Goal: Task Accomplishment & Management: Manage account settings

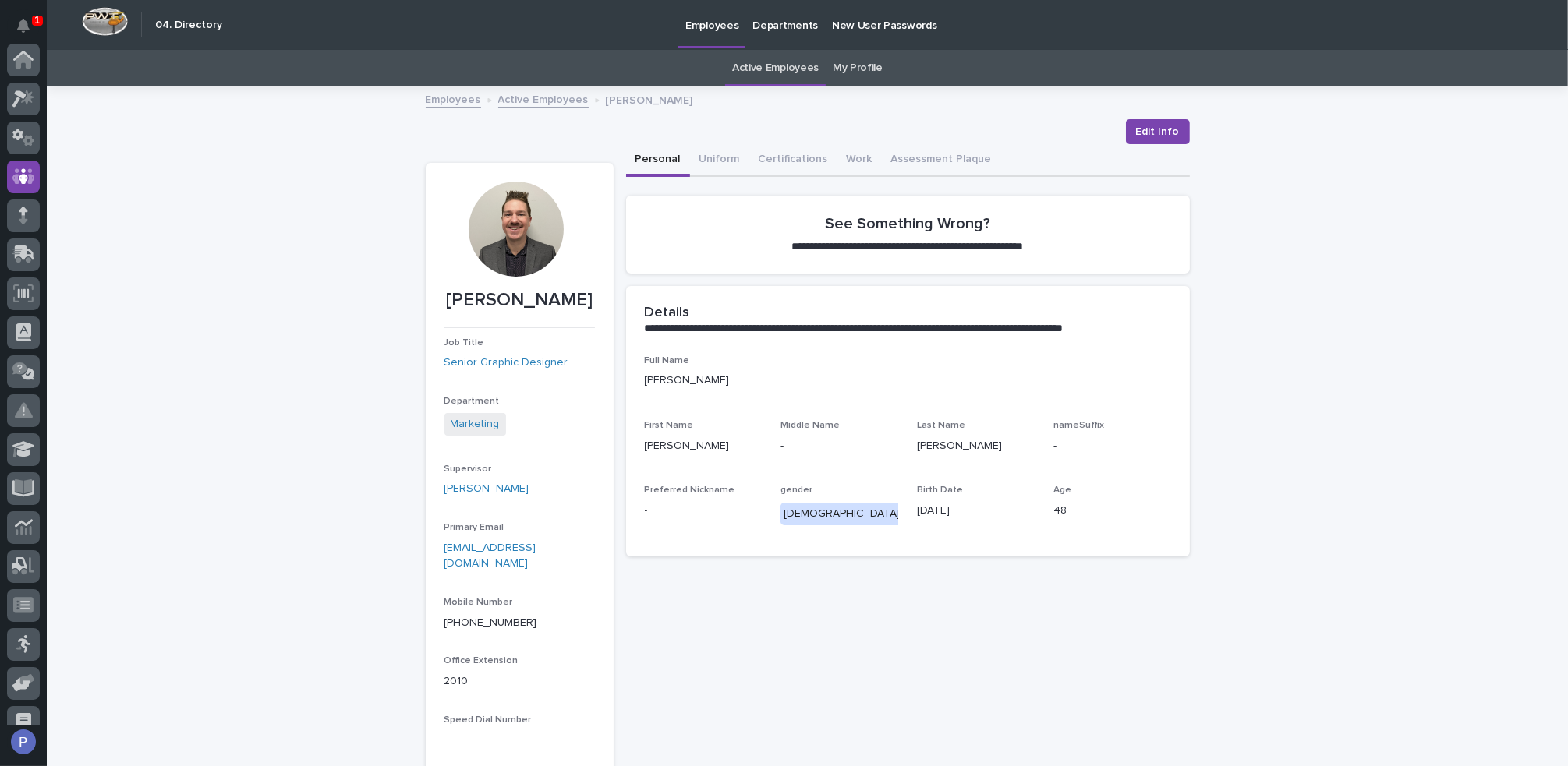
scroll to position [117, 0]
click at [792, 65] on link "Active Employees" at bounding box center [776, 68] width 87 height 37
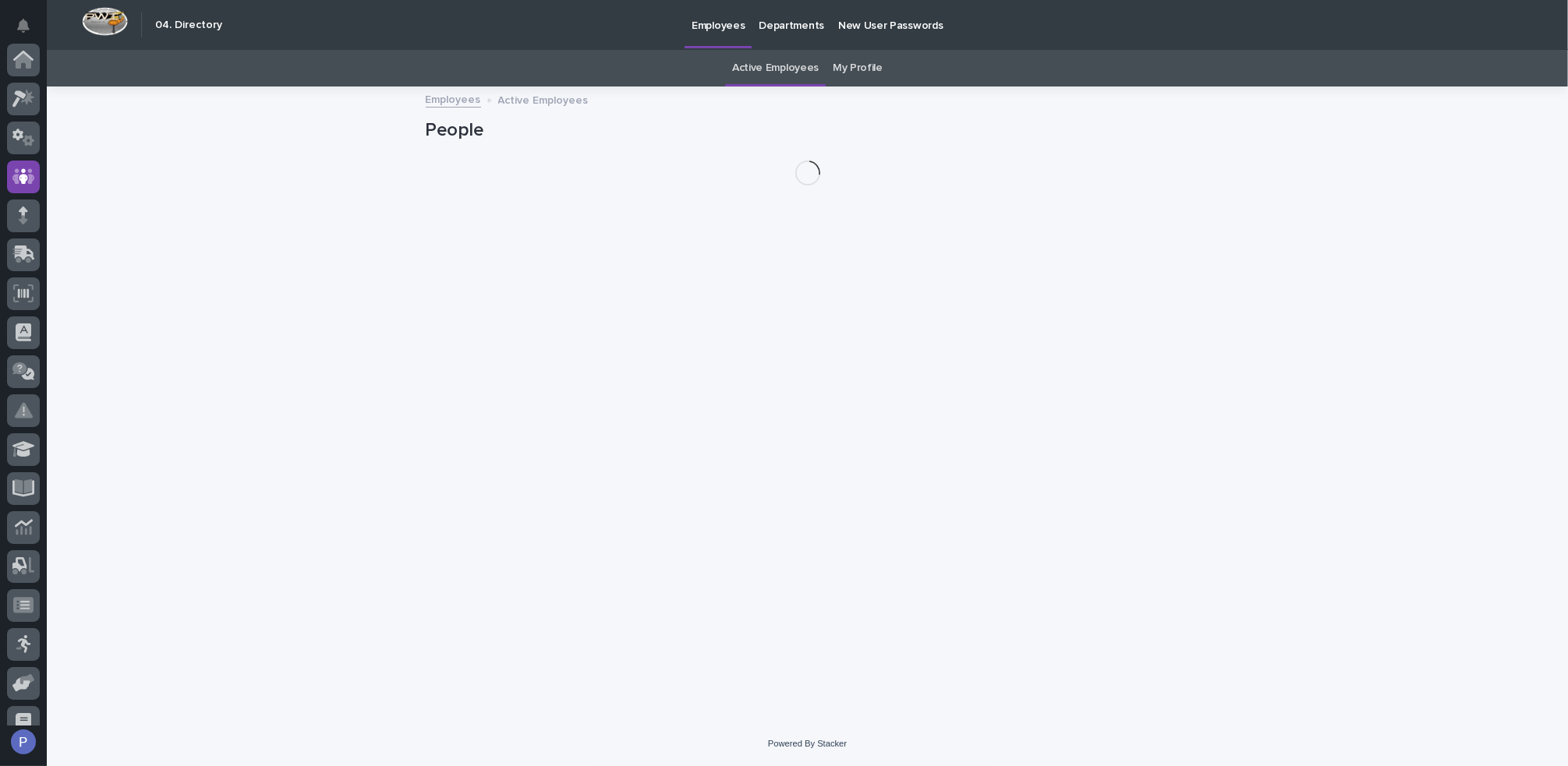
scroll to position [117, 0]
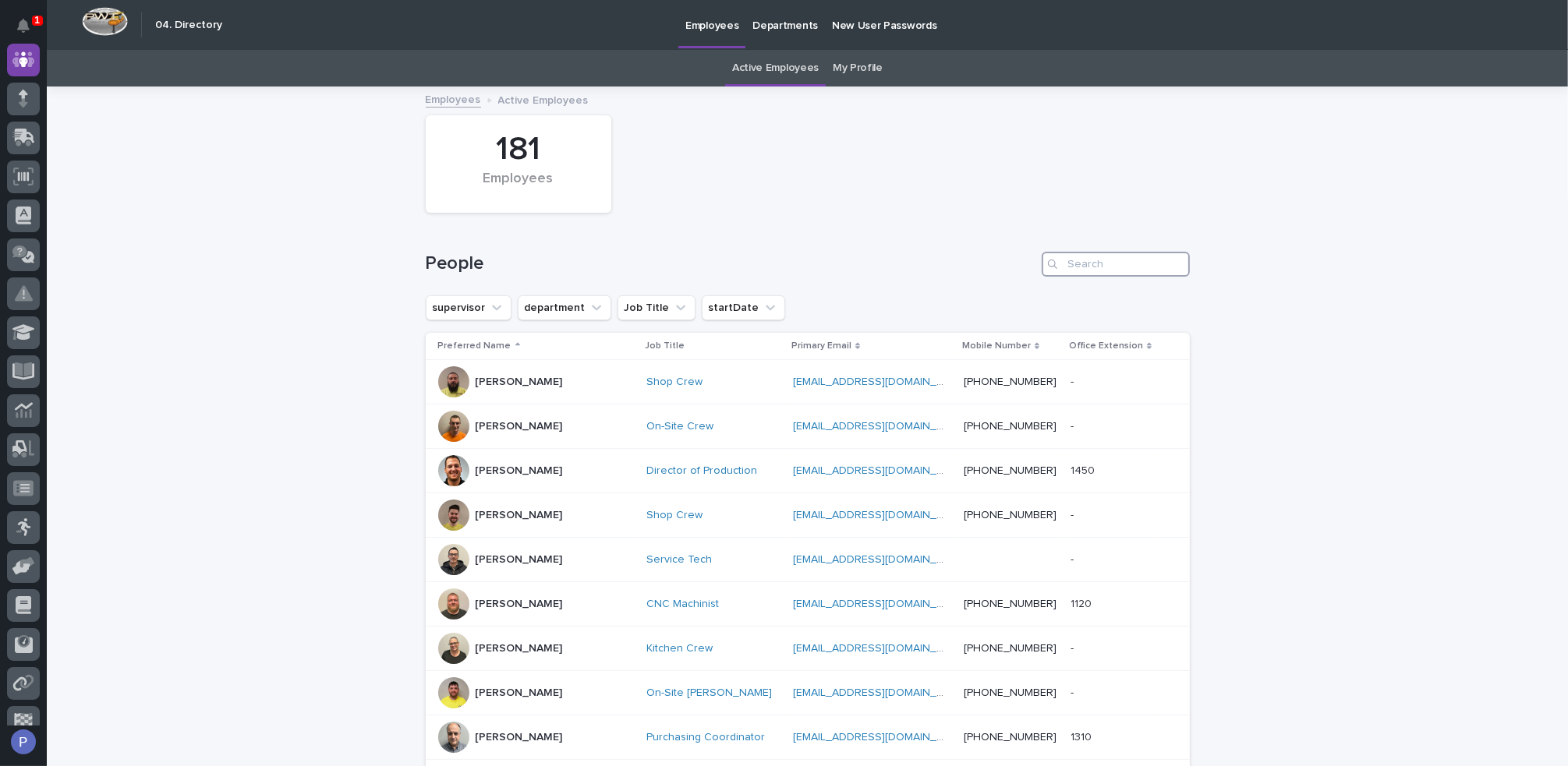
click at [1089, 263] on input "Search" at bounding box center [1115, 264] width 148 height 24
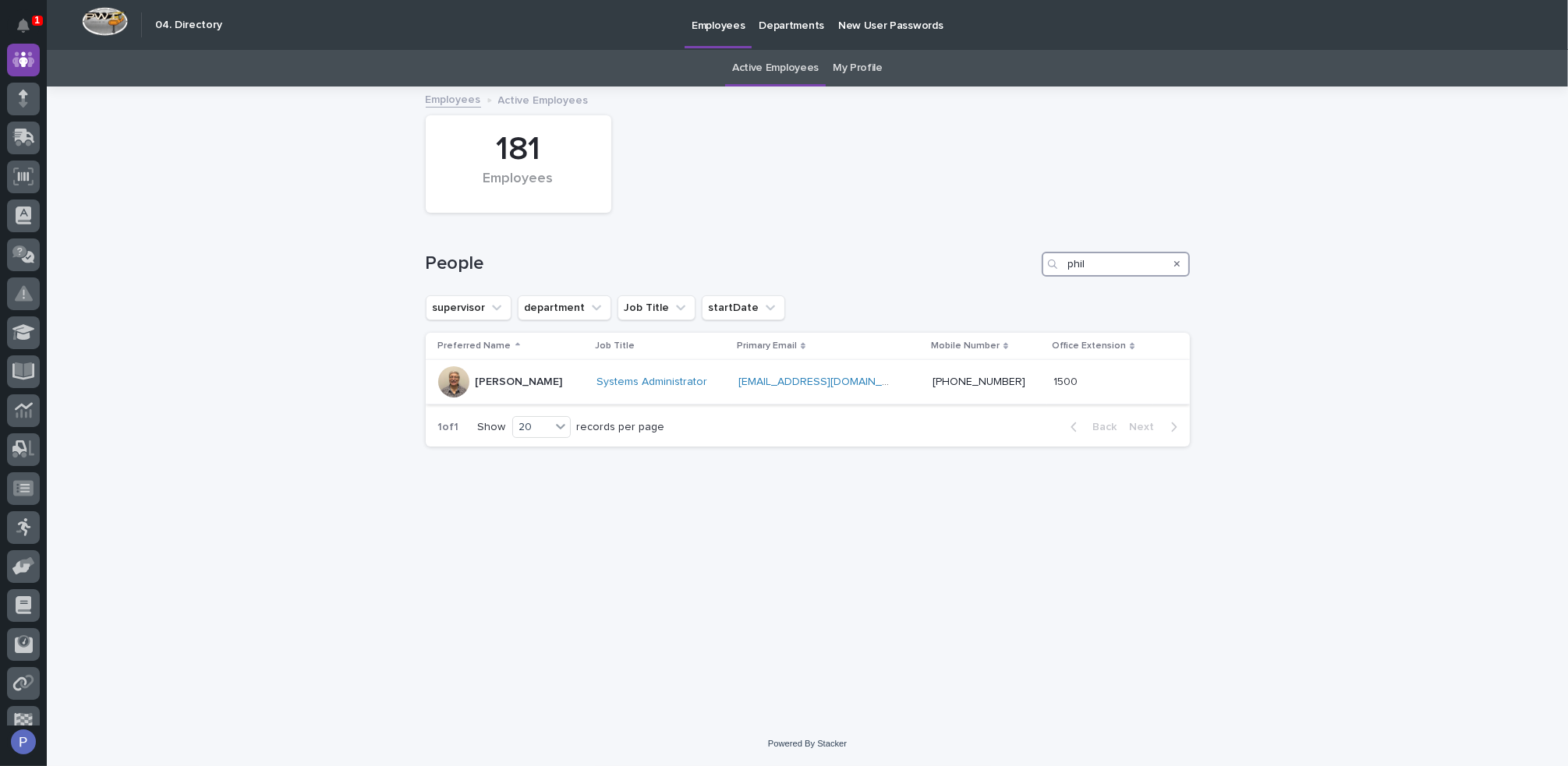
type input "phil"
click at [528, 380] on p "[PERSON_NAME]" at bounding box center [519, 383] width 88 height 13
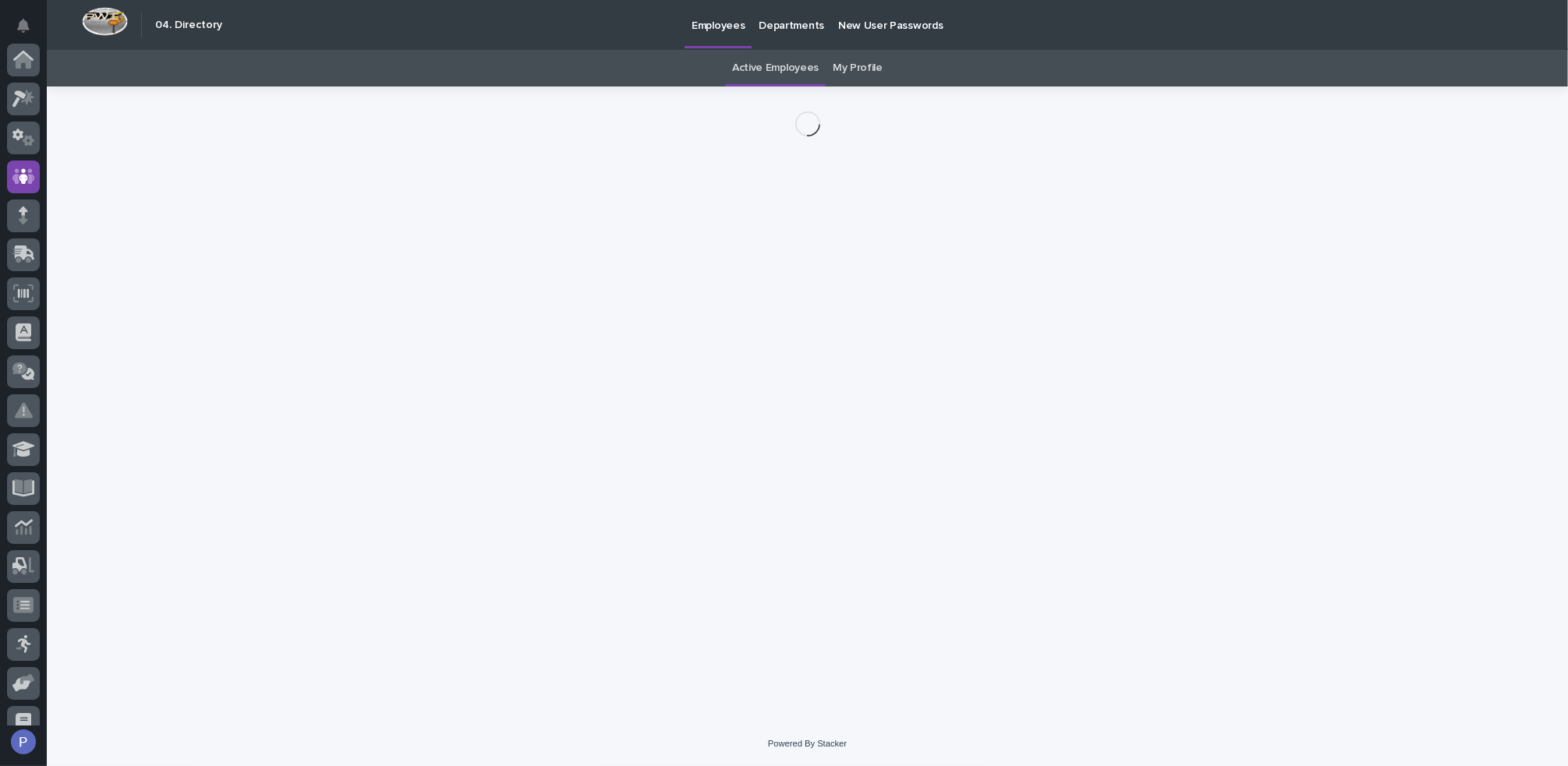
scroll to position [117, 0]
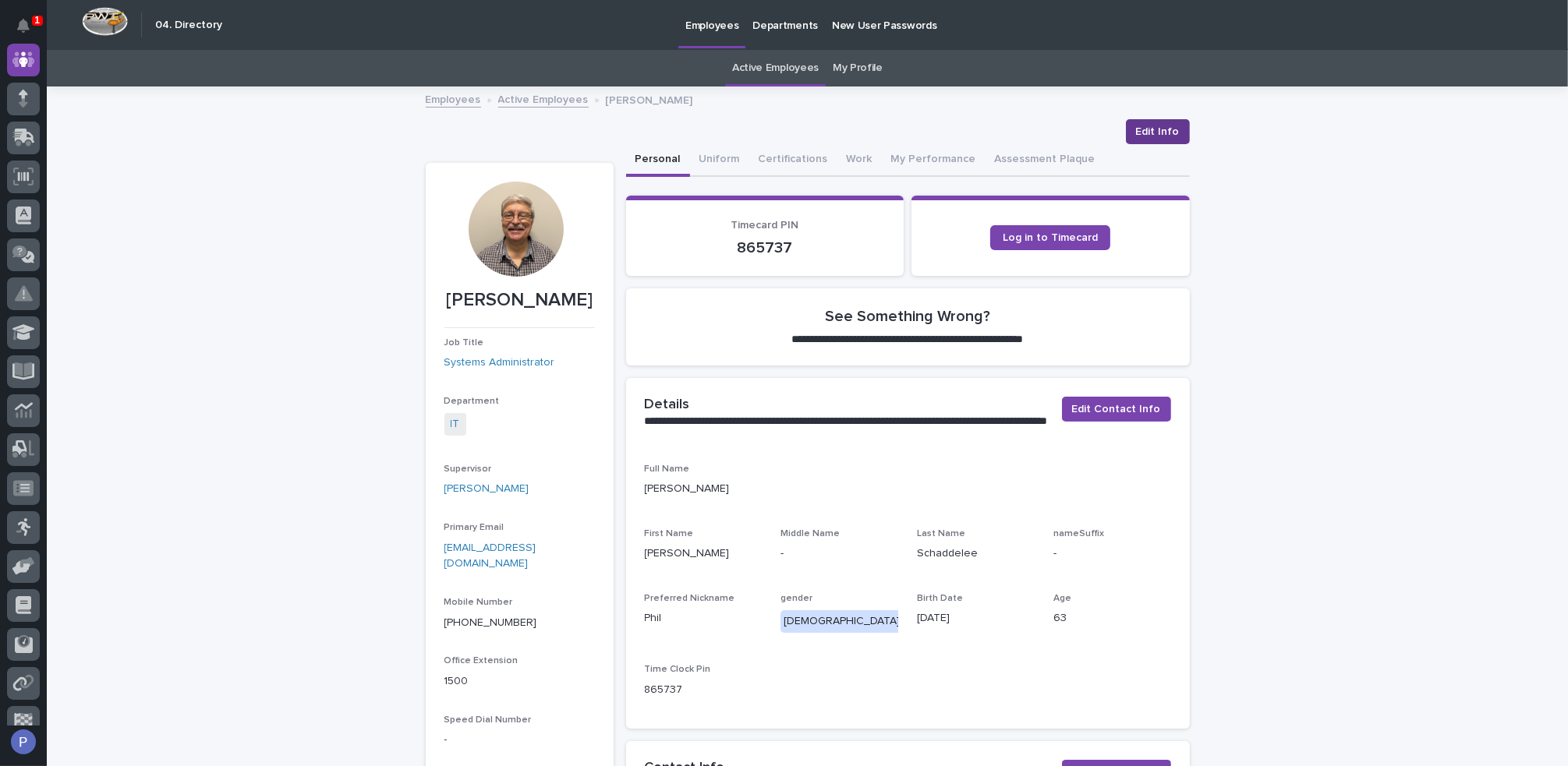
click at [1153, 134] on span "Edit Info" at bounding box center [1157, 132] width 43 height 16
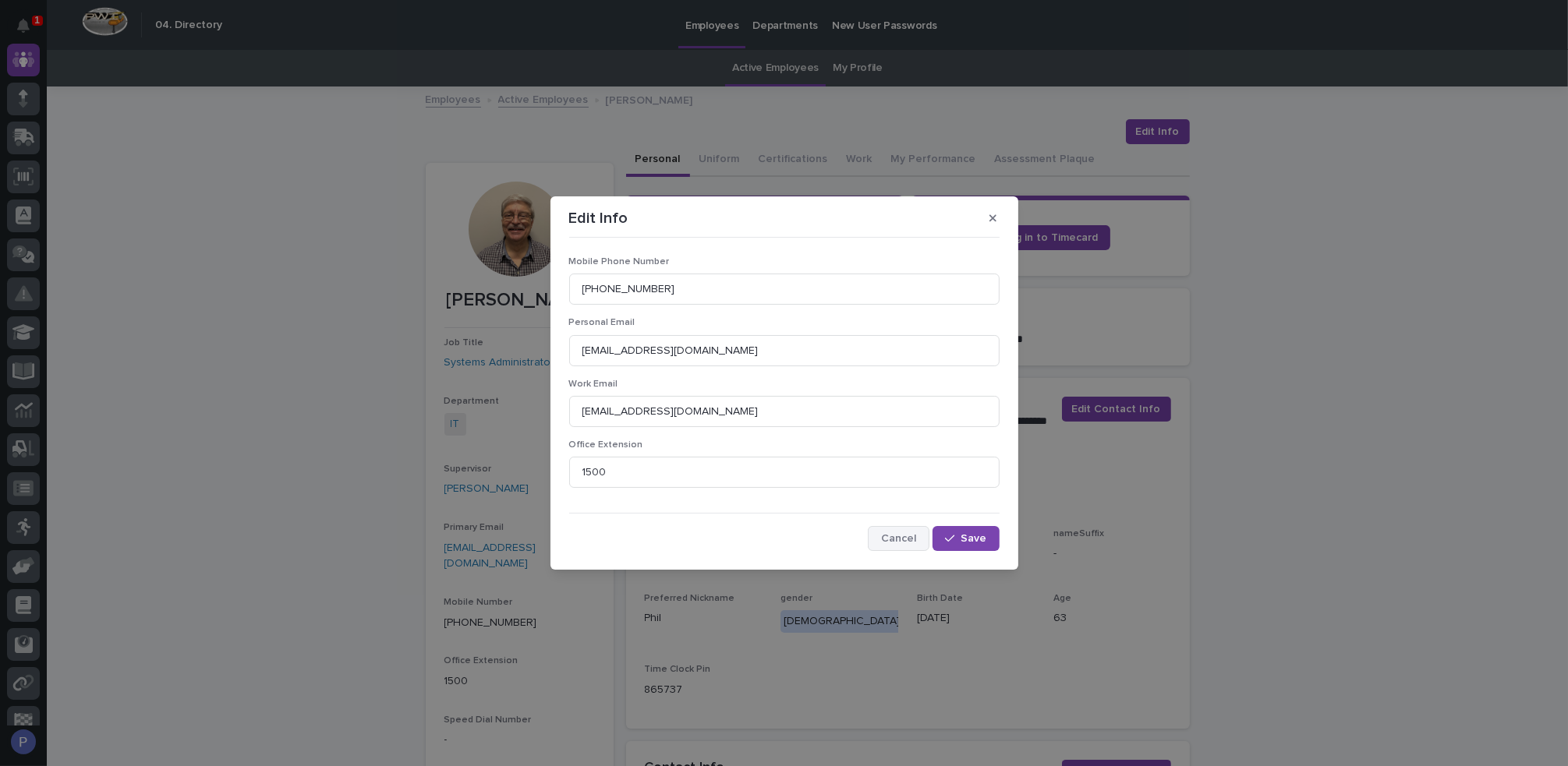
click at [902, 534] on span "Cancel" at bounding box center [898, 539] width 35 height 11
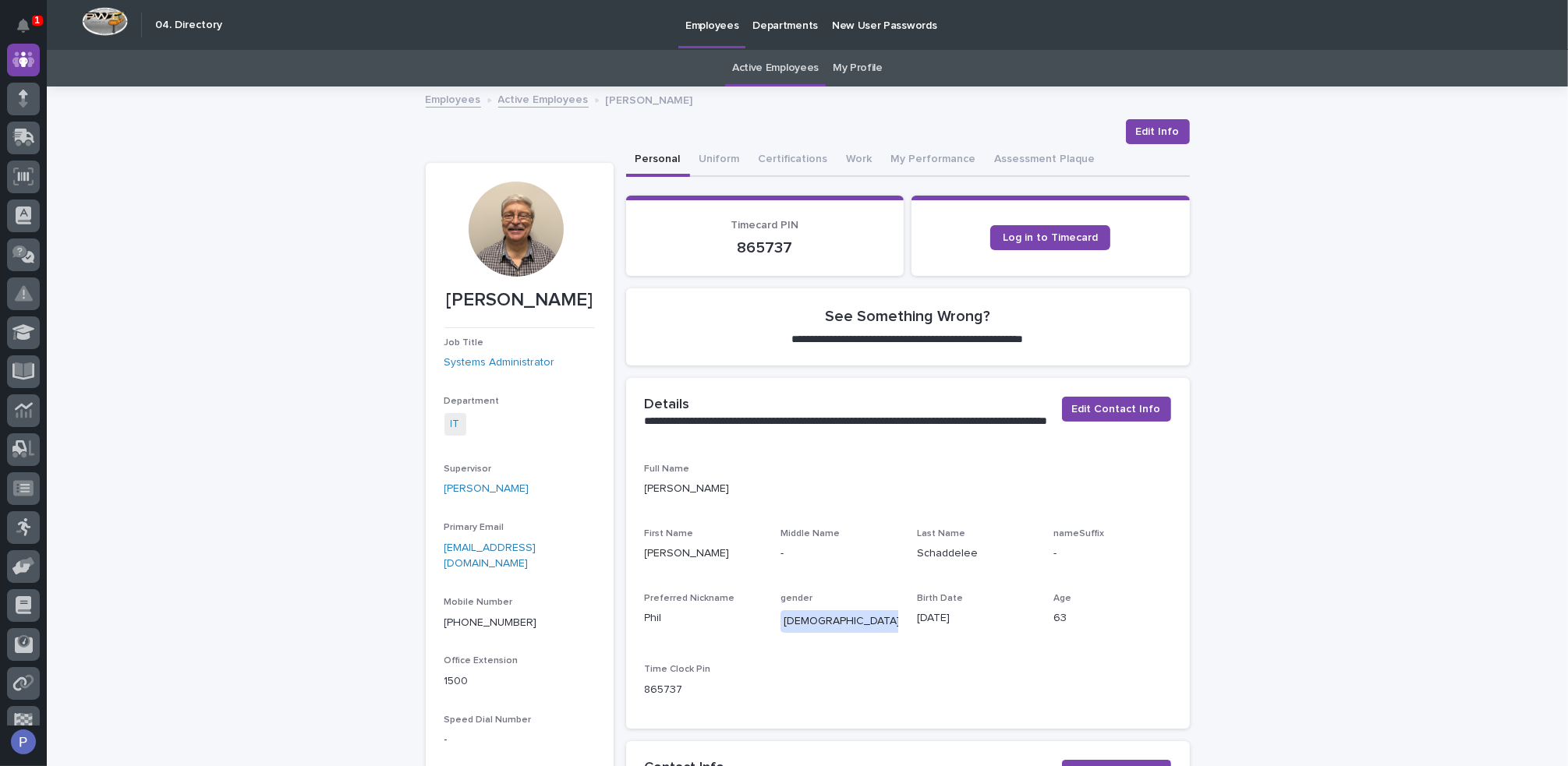
click at [479, 220] on div at bounding box center [515, 229] width 95 height 95
click at [491, 214] on div at bounding box center [515, 229] width 95 height 95
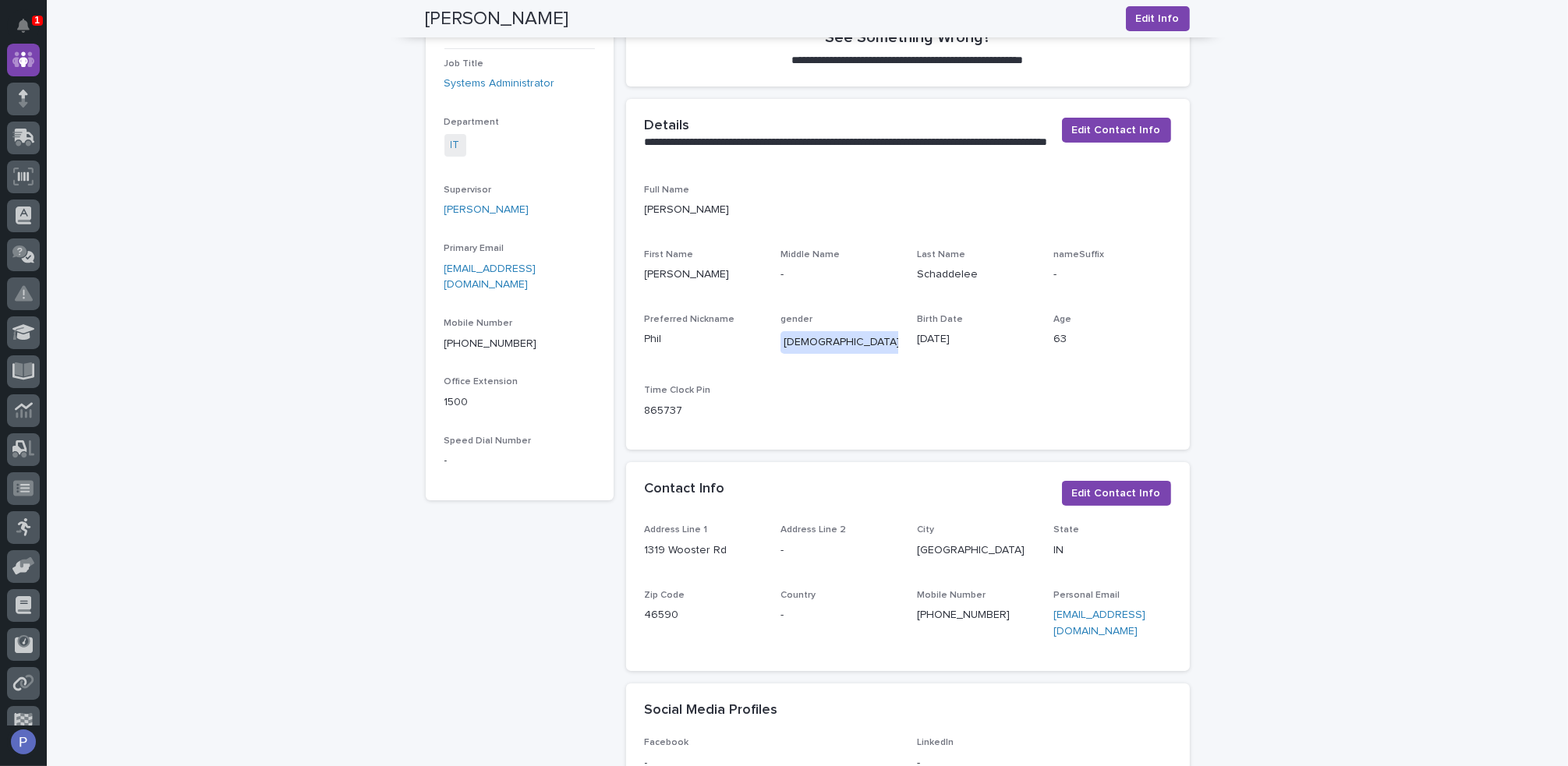
scroll to position [0, 0]
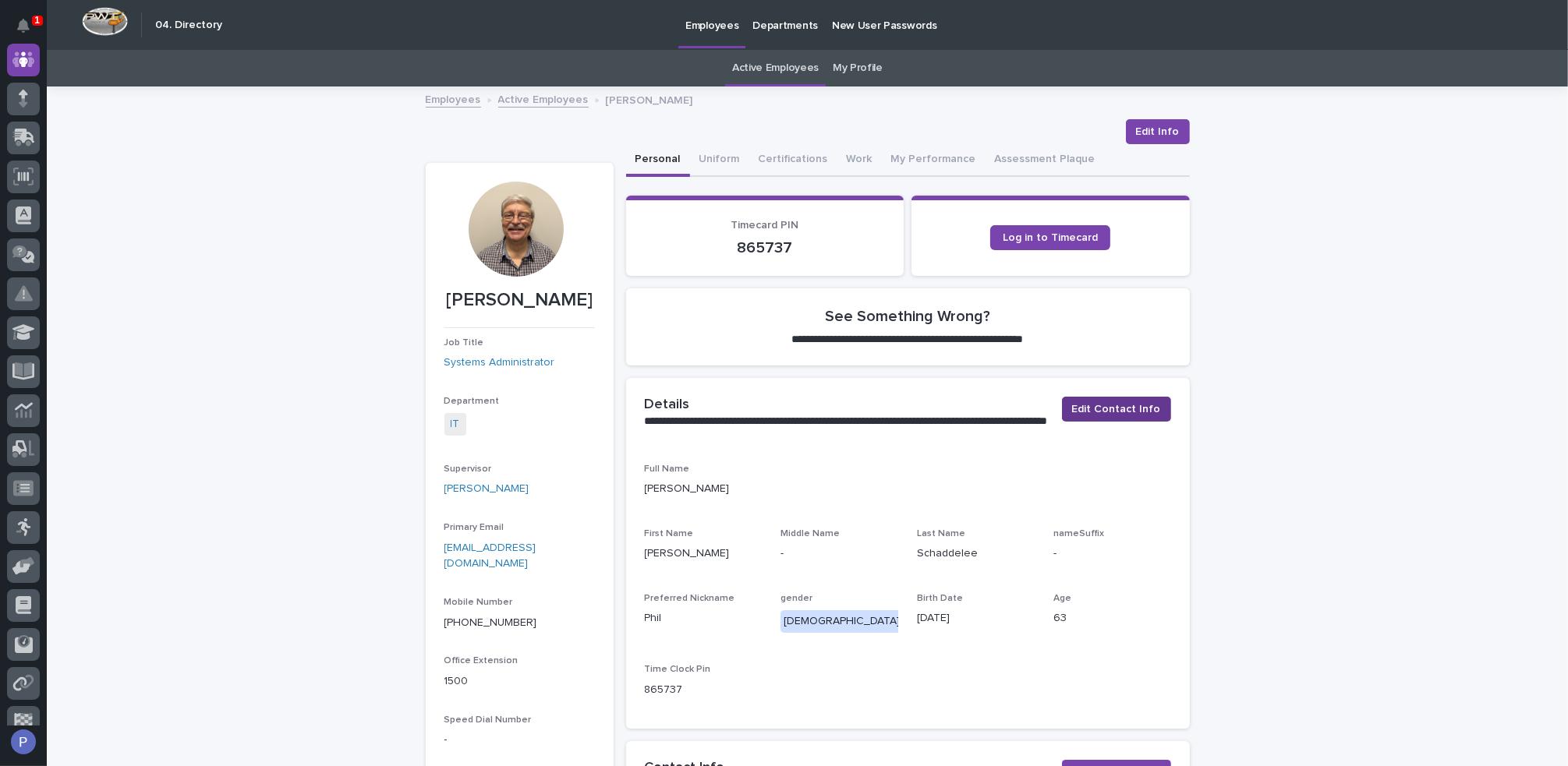
click at [1129, 410] on span "Edit Contact Info" at bounding box center [1116, 409] width 89 height 16
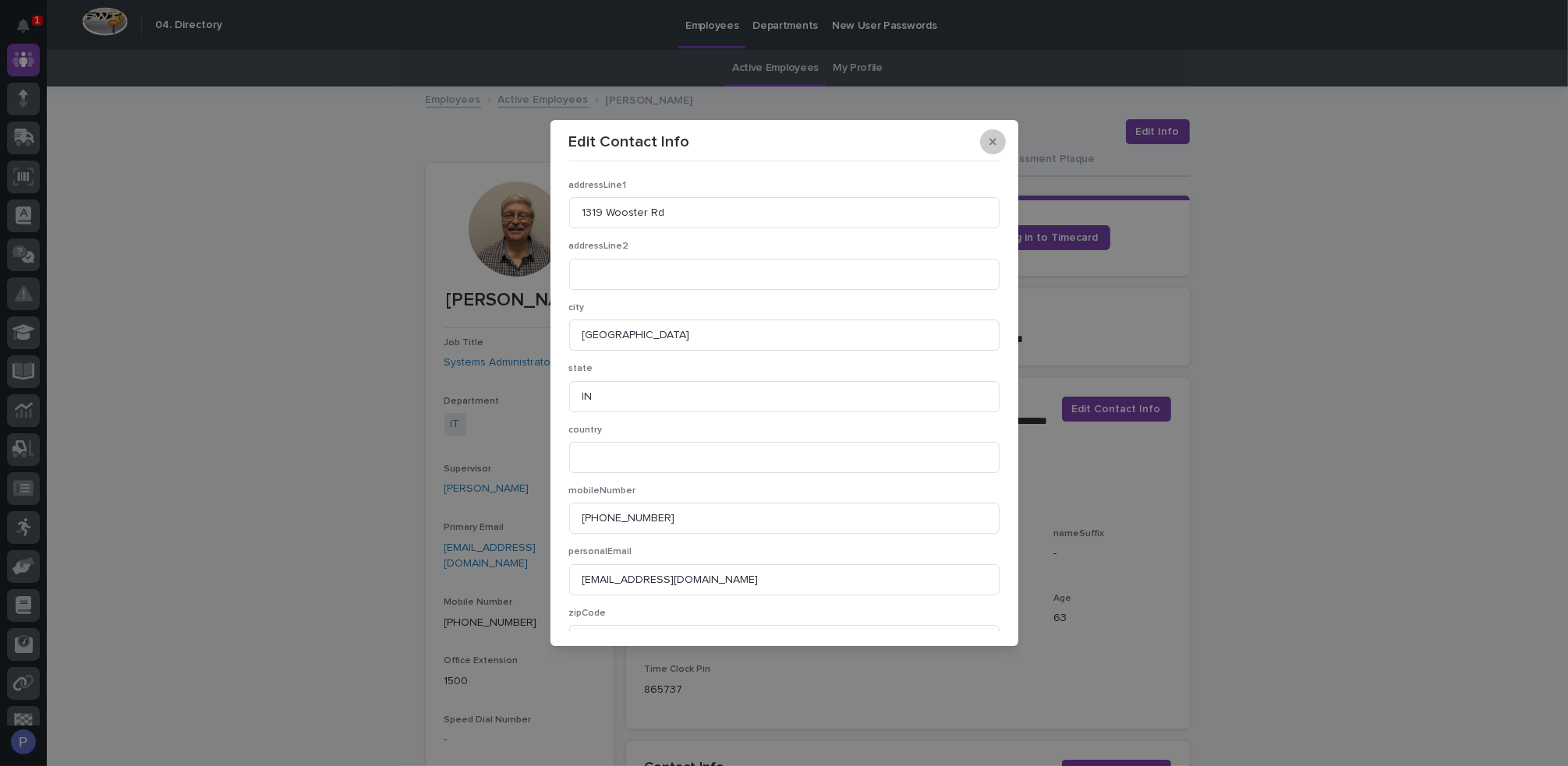
click at [990, 138] on icon "button" at bounding box center [992, 142] width 7 height 11
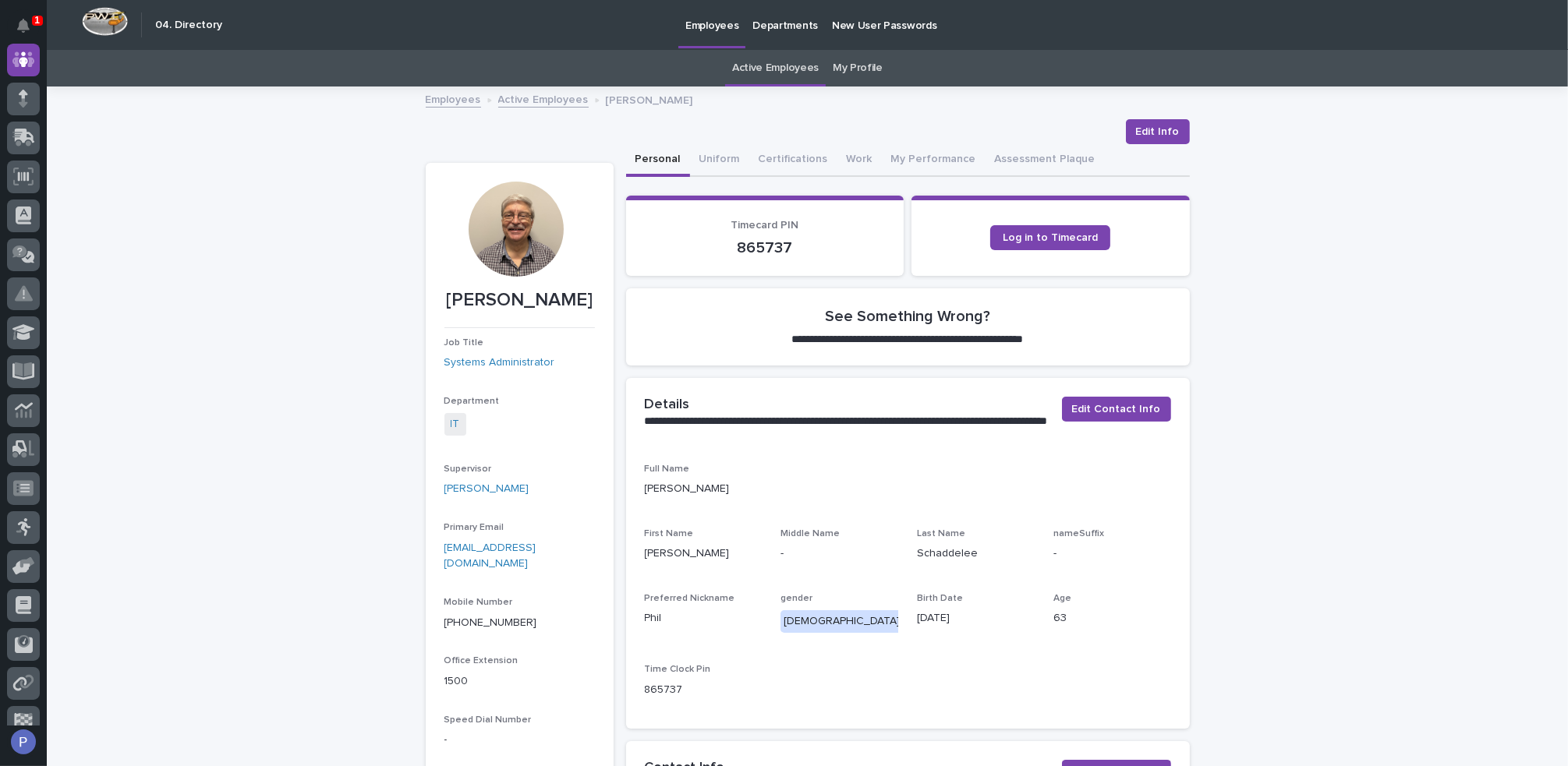
click at [1172, 146] on div "Personal Uniform Certifications Work My Performance Assessment Plaque" at bounding box center [907, 160] width 564 height 33
click at [1152, 127] on span "Edit Info" at bounding box center [1157, 132] width 43 height 16
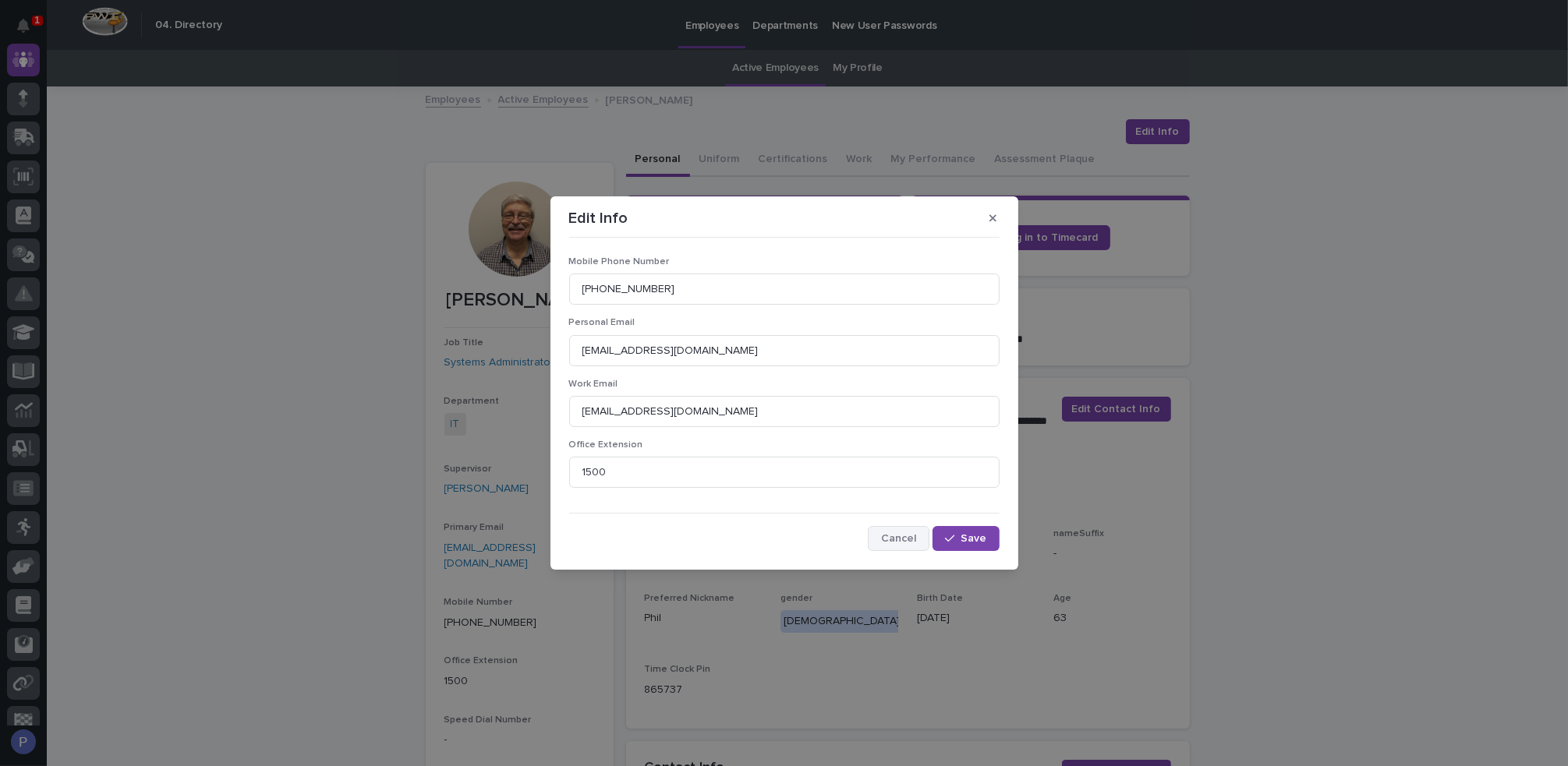
click at [902, 534] on span "Cancel" at bounding box center [898, 539] width 35 height 11
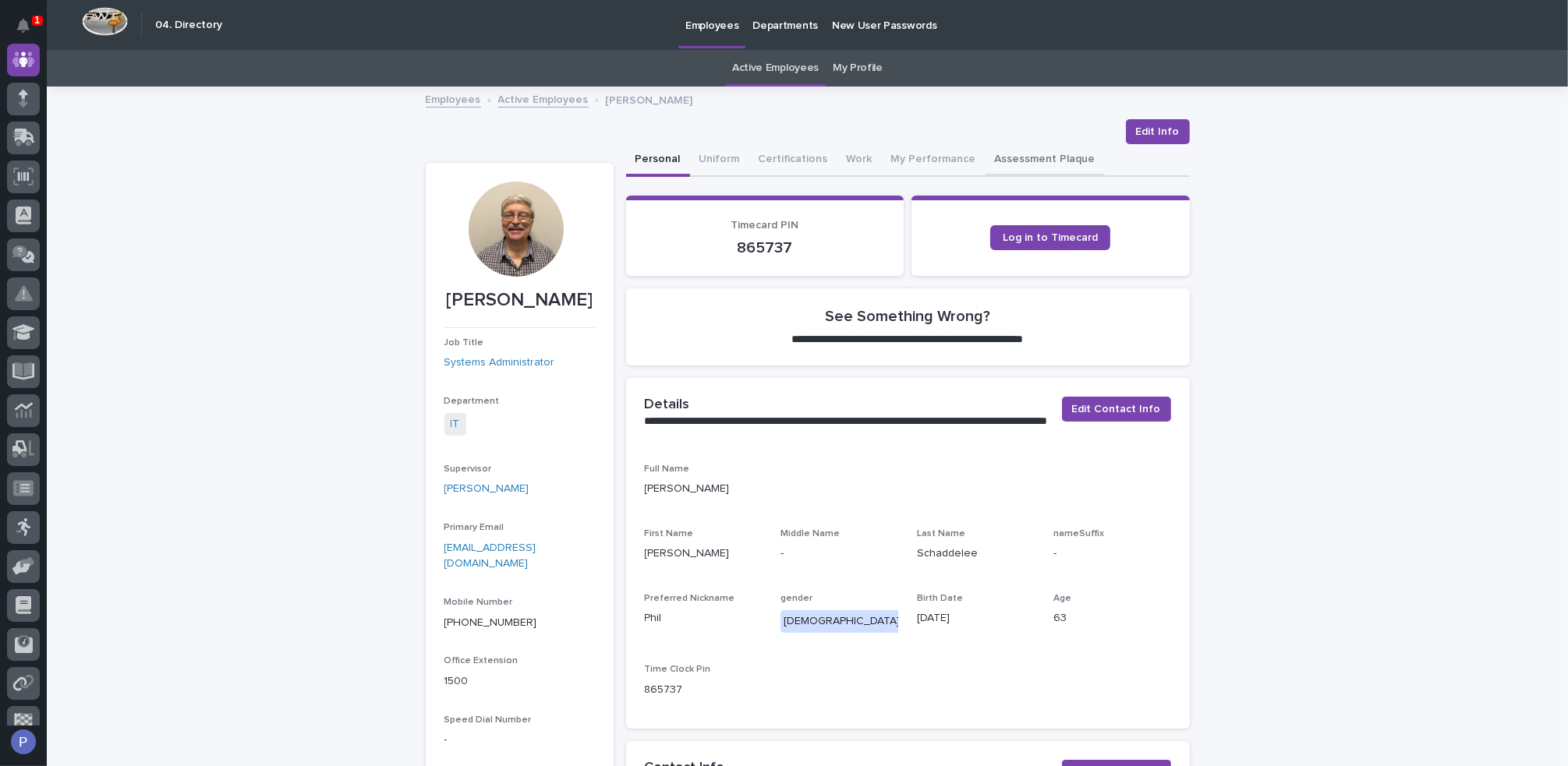
click at [1015, 155] on button "Assessment Plaque" at bounding box center [1045, 160] width 120 height 33
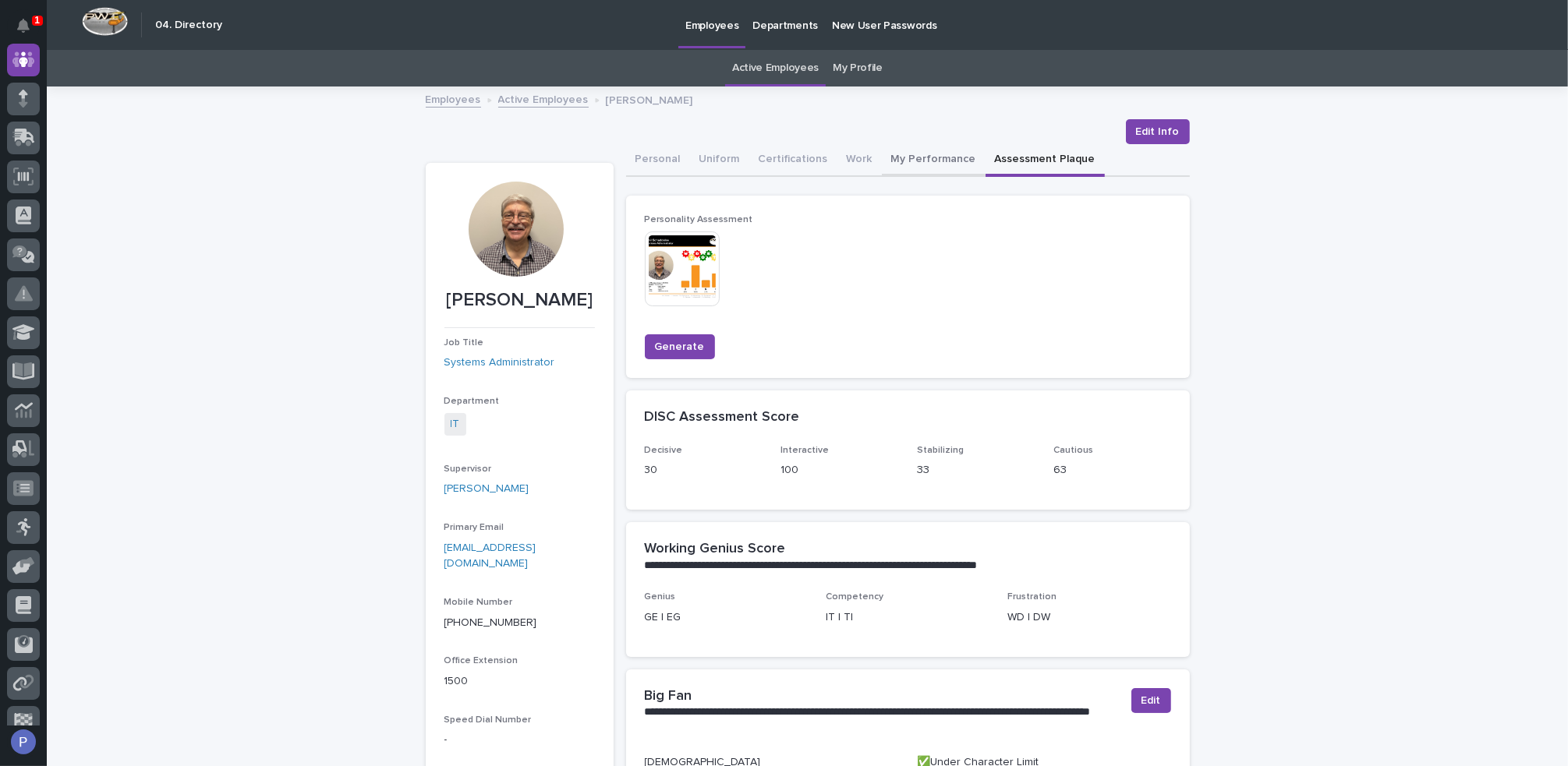
click at [909, 159] on button "My Performance" at bounding box center [934, 160] width 104 height 33
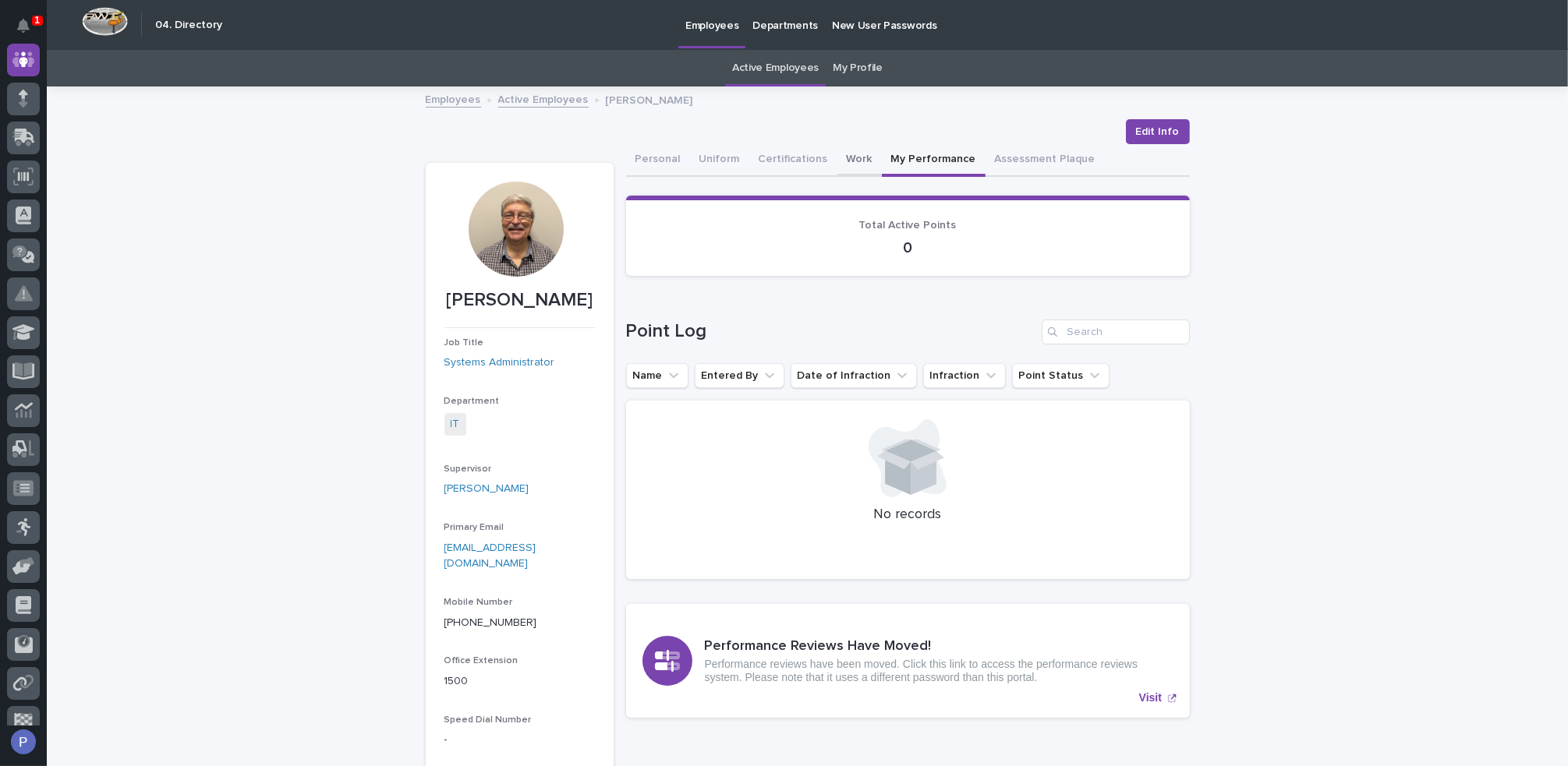
click at [840, 155] on button "Work" at bounding box center [858, 160] width 44 height 33
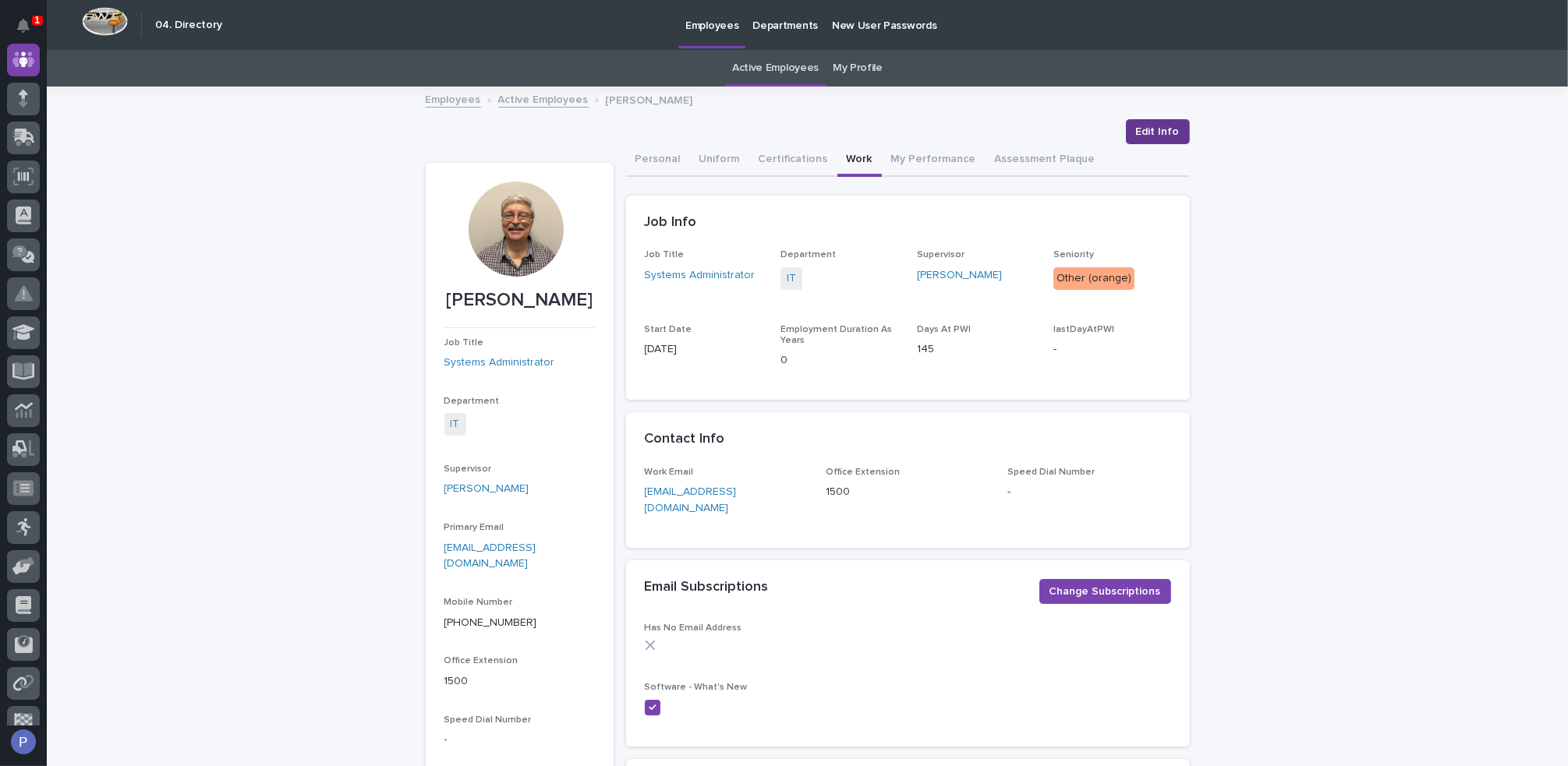
click at [1152, 127] on span "Edit Info" at bounding box center [1157, 132] width 43 height 16
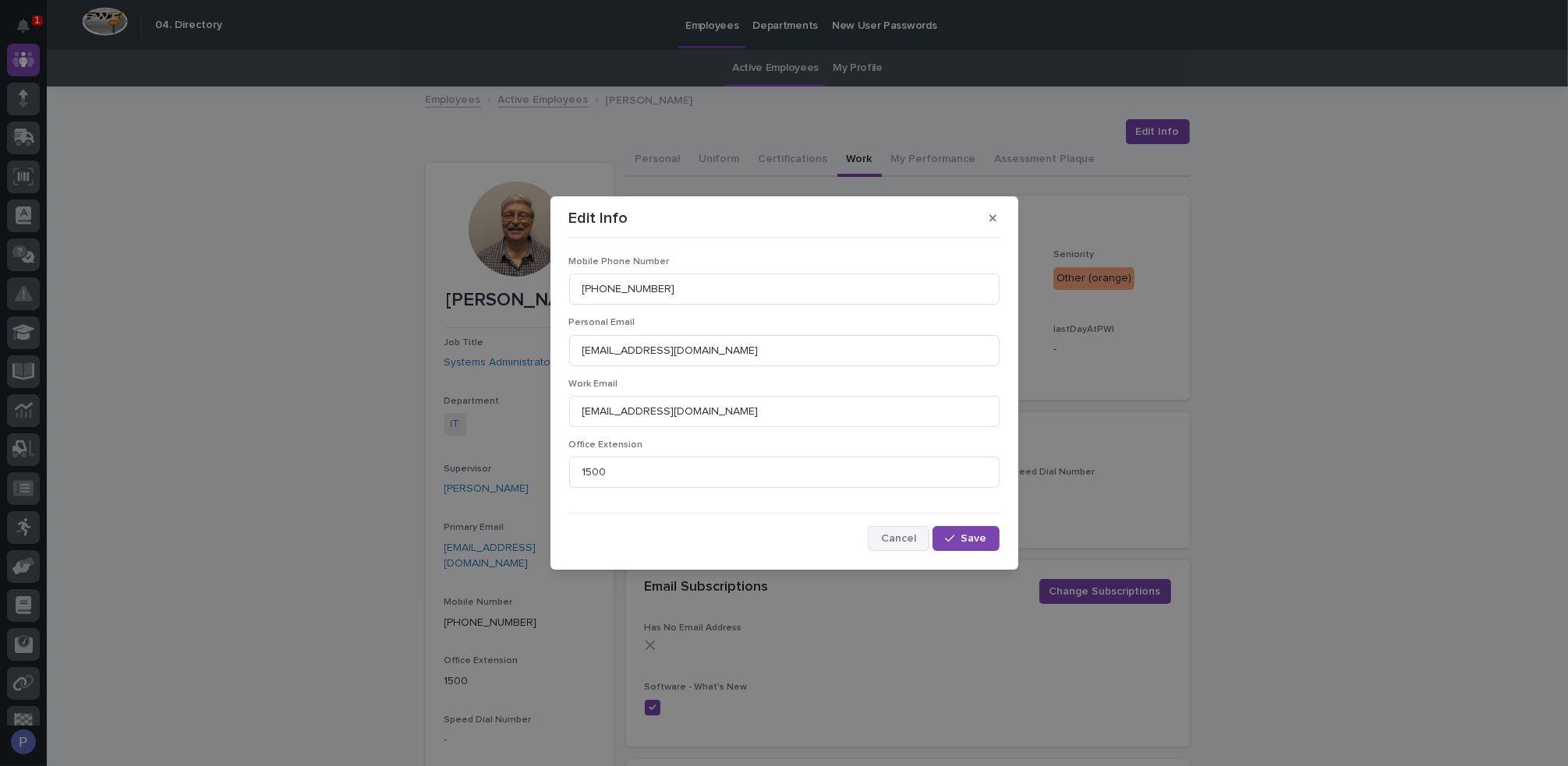
click at [907, 539] on span "Cancel" at bounding box center [898, 539] width 35 height 11
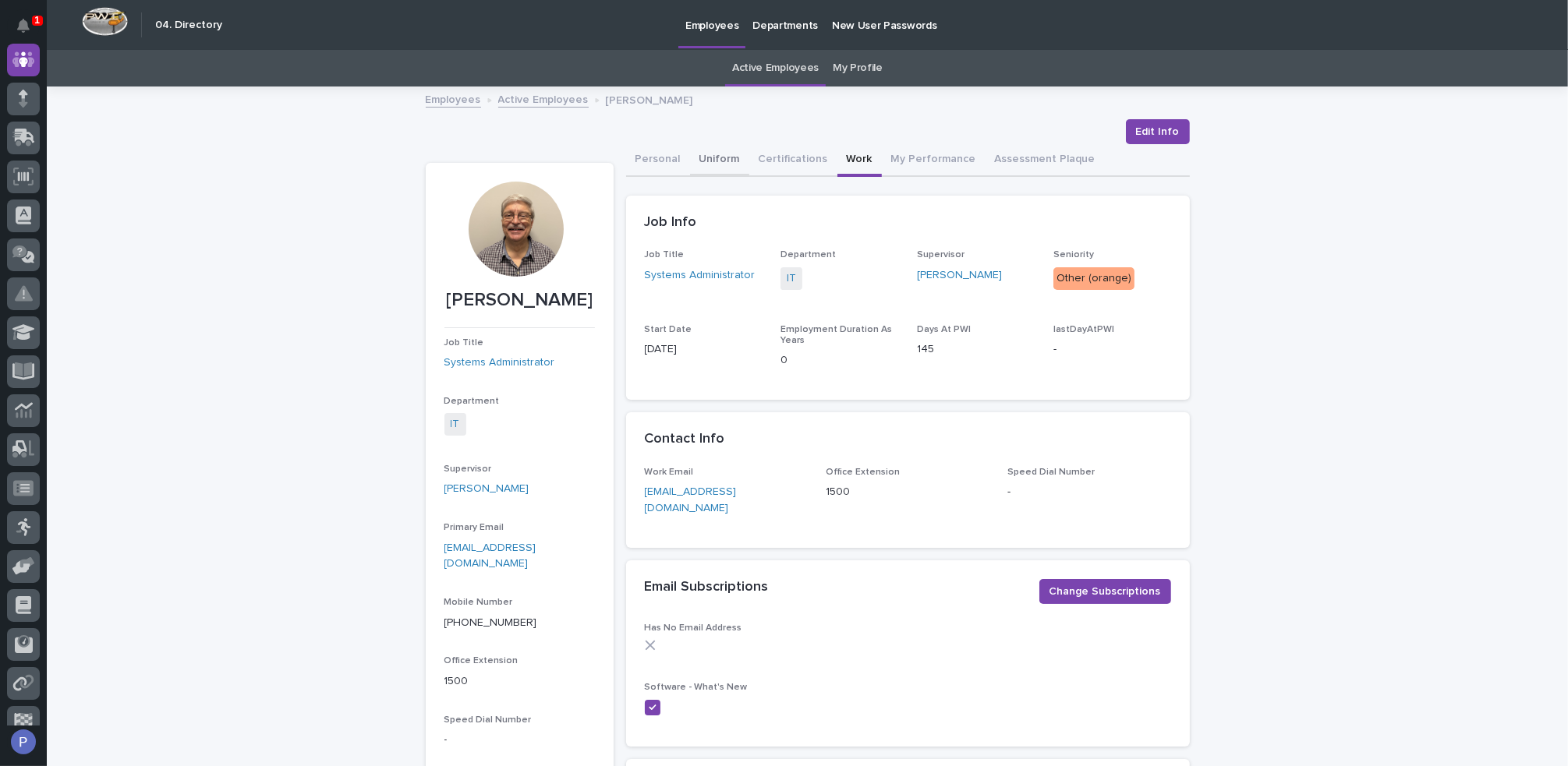
click at [720, 160] on button "Uniform" at bounding box center [719, 160] width 59 height 33
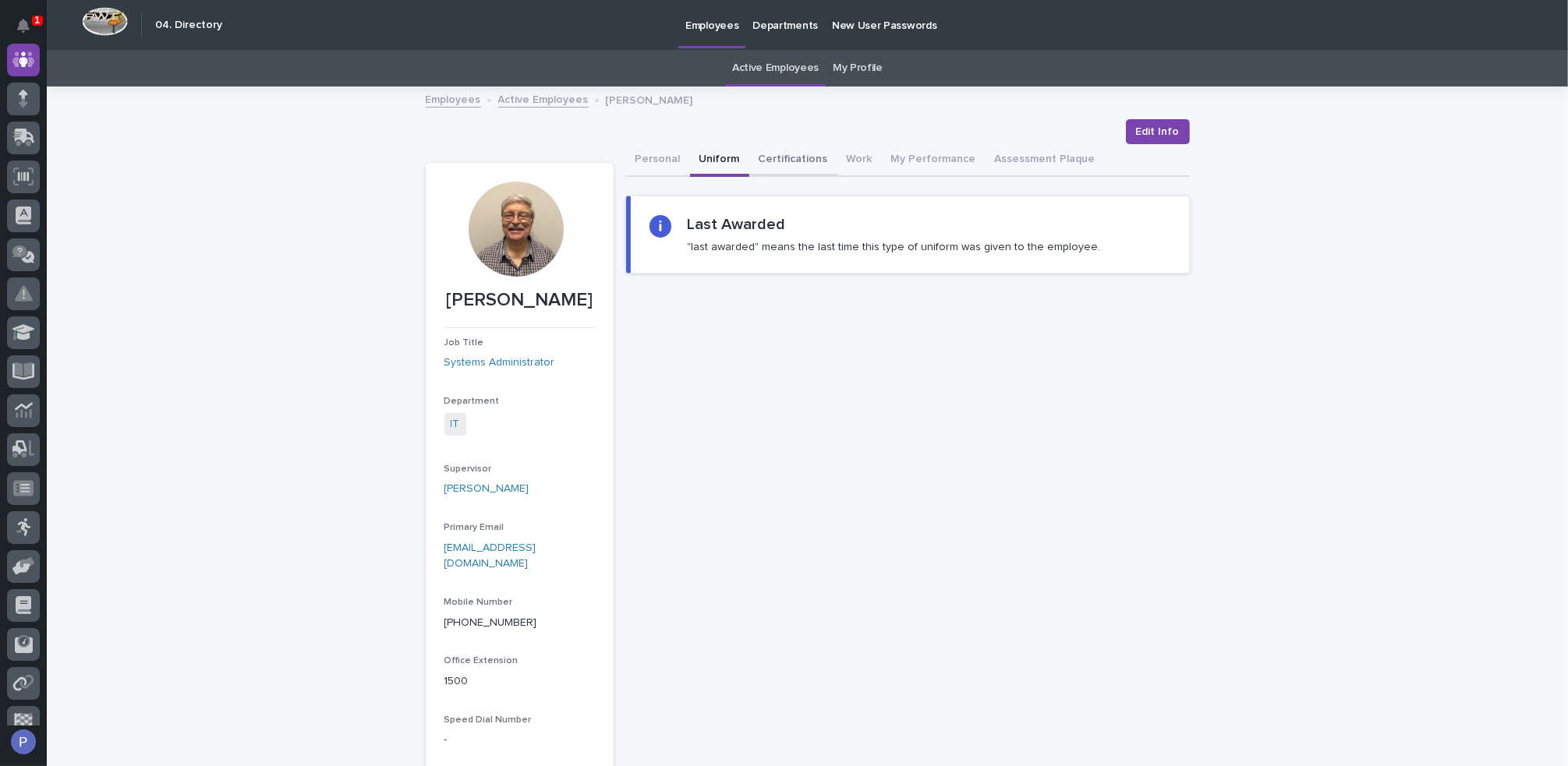
click at [780, 157] on button "Certifications" at bounding box center [792, 160] width 88 height 33
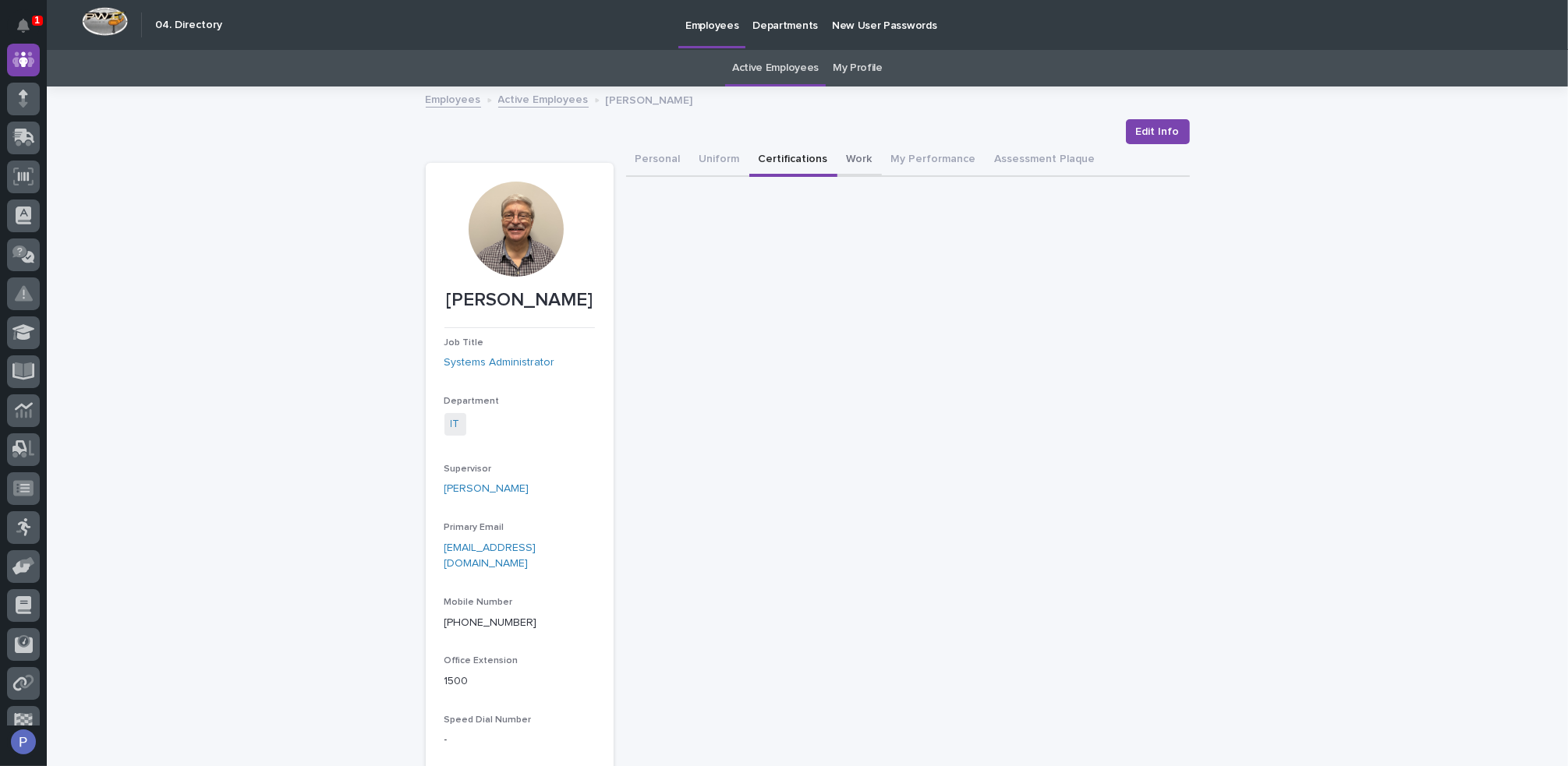
click at [860, 156] on button "Work" at bounding box center [858, 160] width 44 height 33
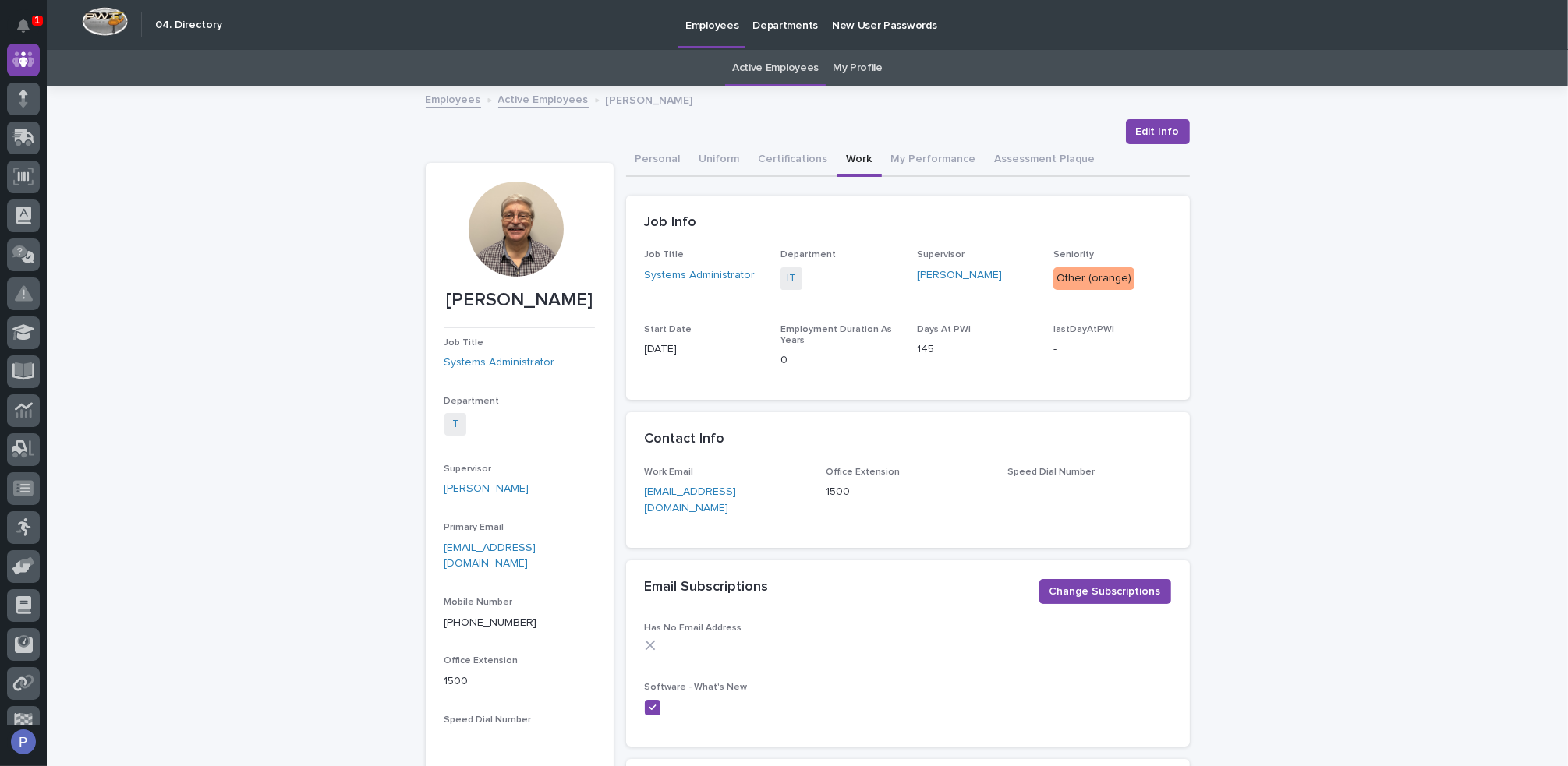
click at [852, 60] on link "My Profile" at bounding box center [857, 68] width 50 height 37
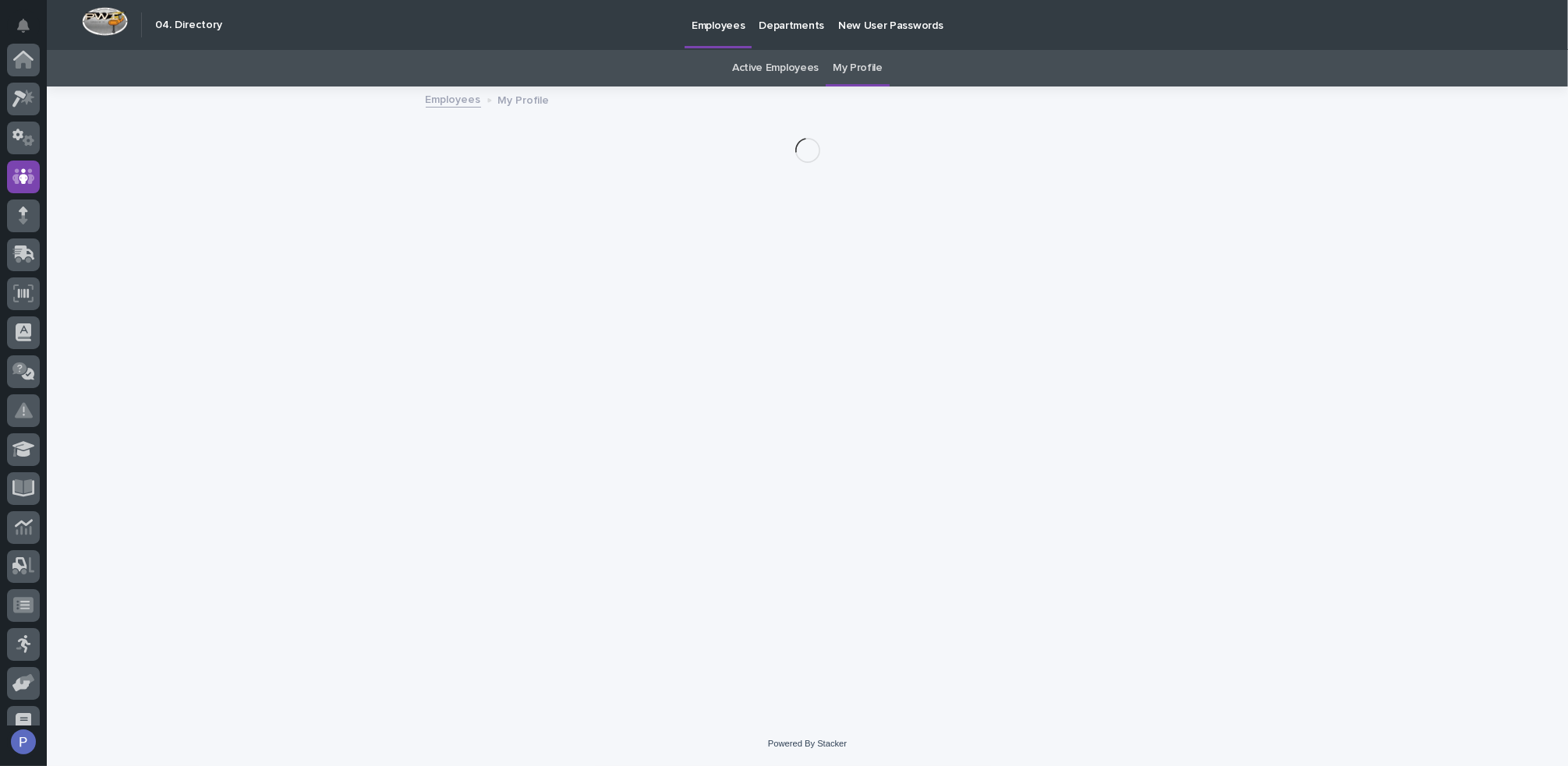
scroll to position [117, 0]
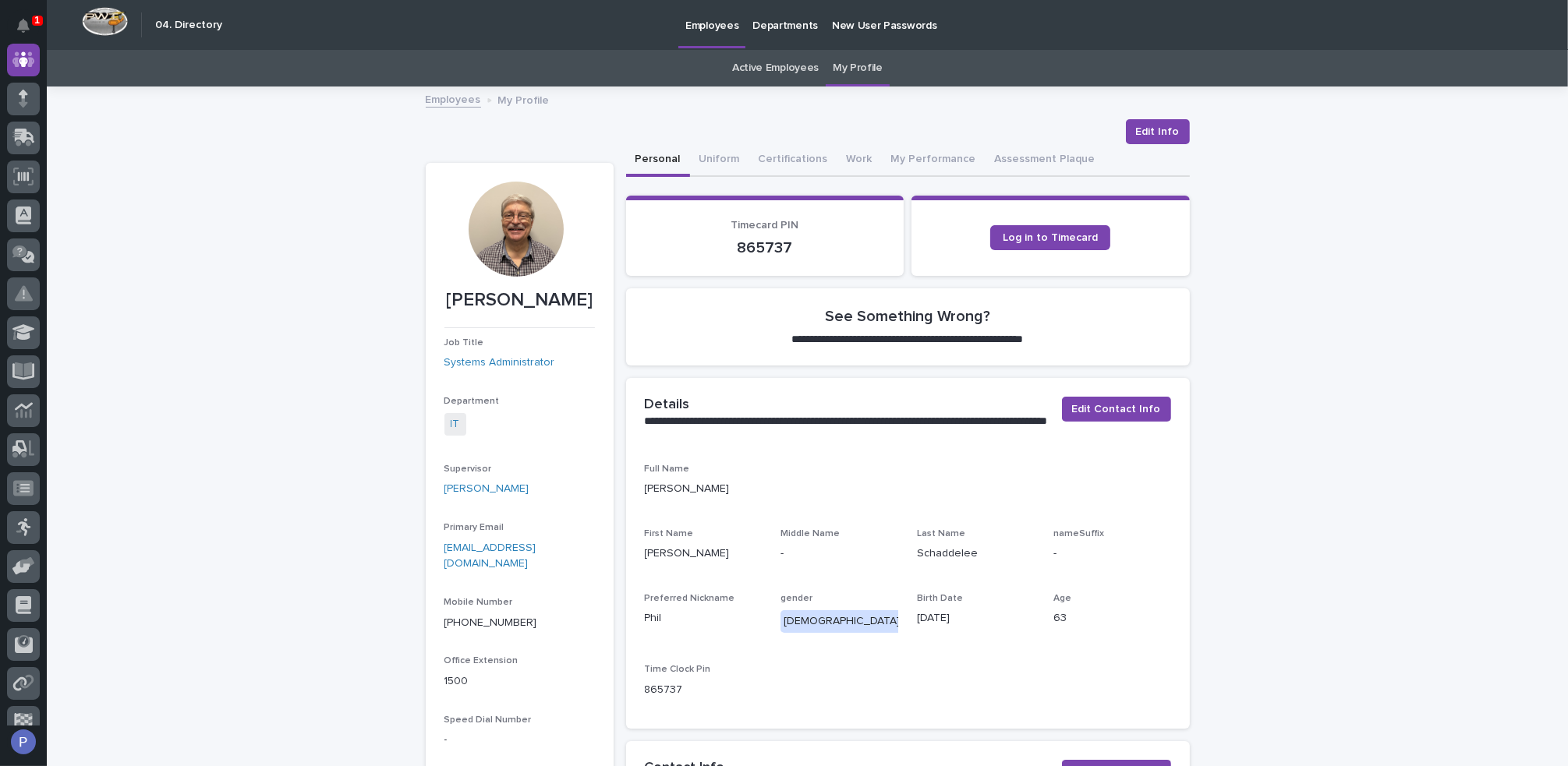
drag, startPoint x: 503, startPoint y: 227, endPoint x: 553, endPoint y: 174, distance: 72.9
click at [553, 174] on section "[PERSON_NAME] Job Title Systems Administrator Department IT Supervisor [PERSON_…" at bounding box center [519, 471] width 188 height 616
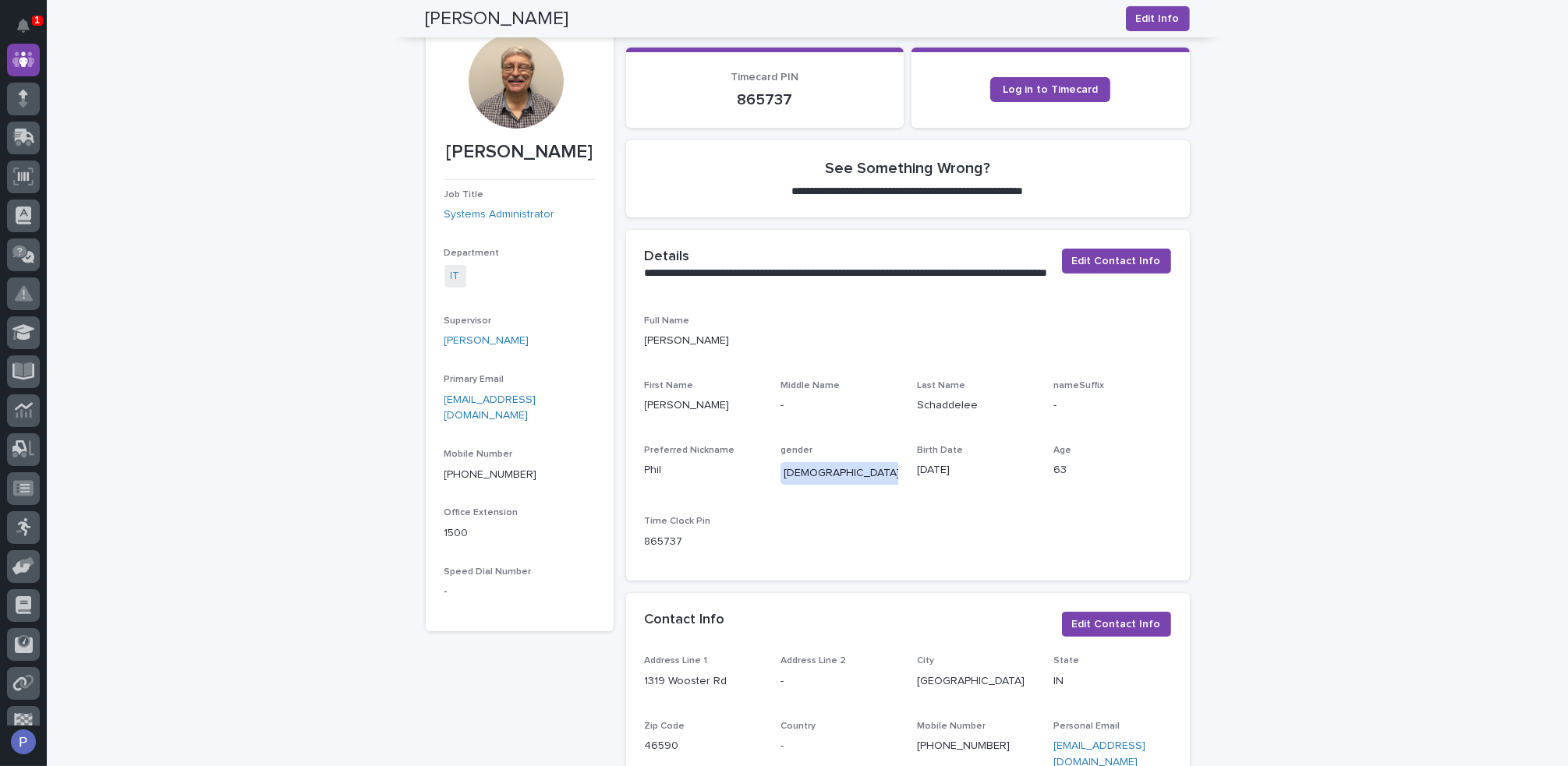
scroll to position [0, 0]
